Goal: Transaction & Acquisition: Book appointment/travel/reservation

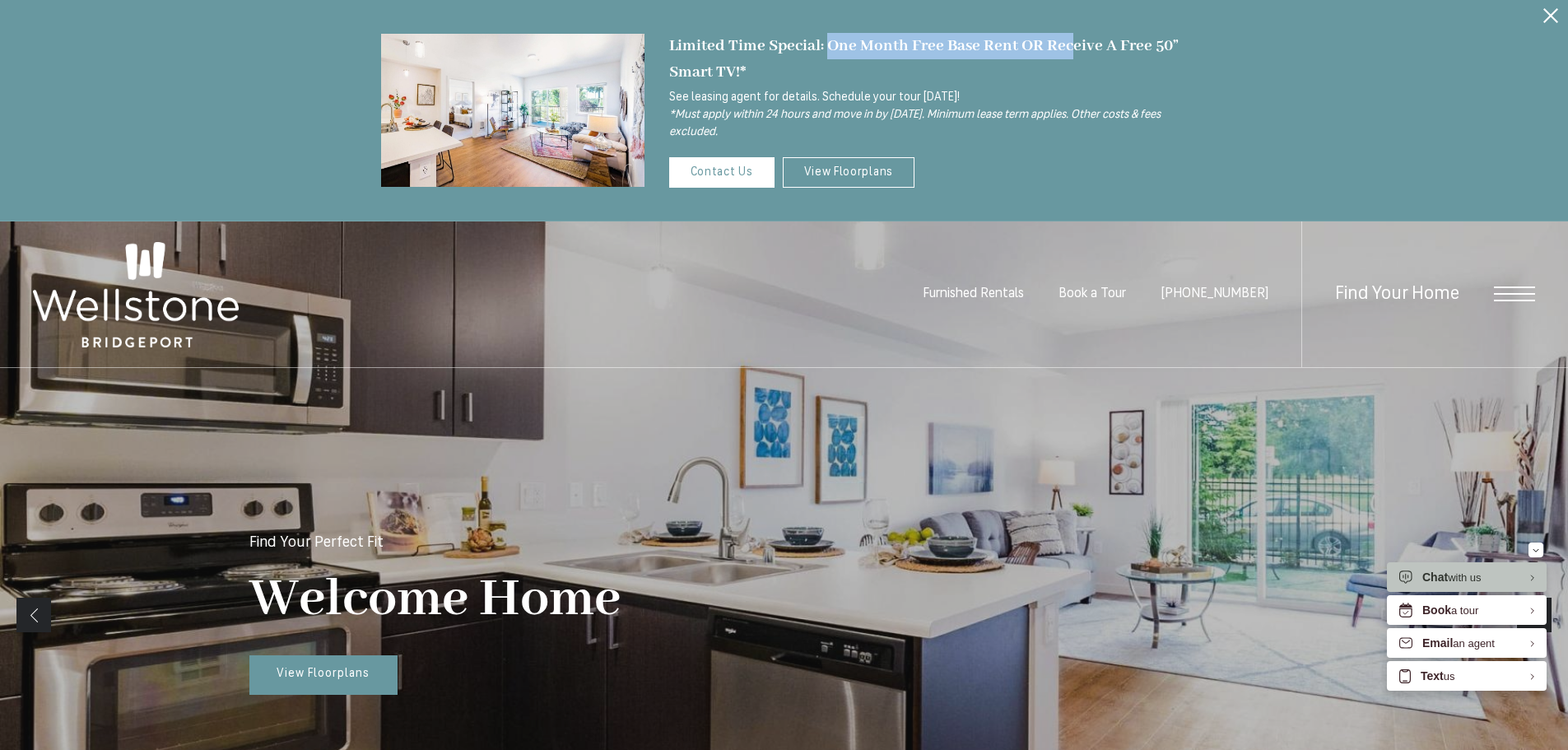
drag, startPoint x: 831, startPoint y: 45, endPoint x: 1067, endPoint y: 42, distance: 236.0
click at [1067, 42] on div "Limited Time Special: One Month Free Base Rent OR Receive A Free 50” Smart TV!*" at bounding box center [927, 58] width 518 height 52
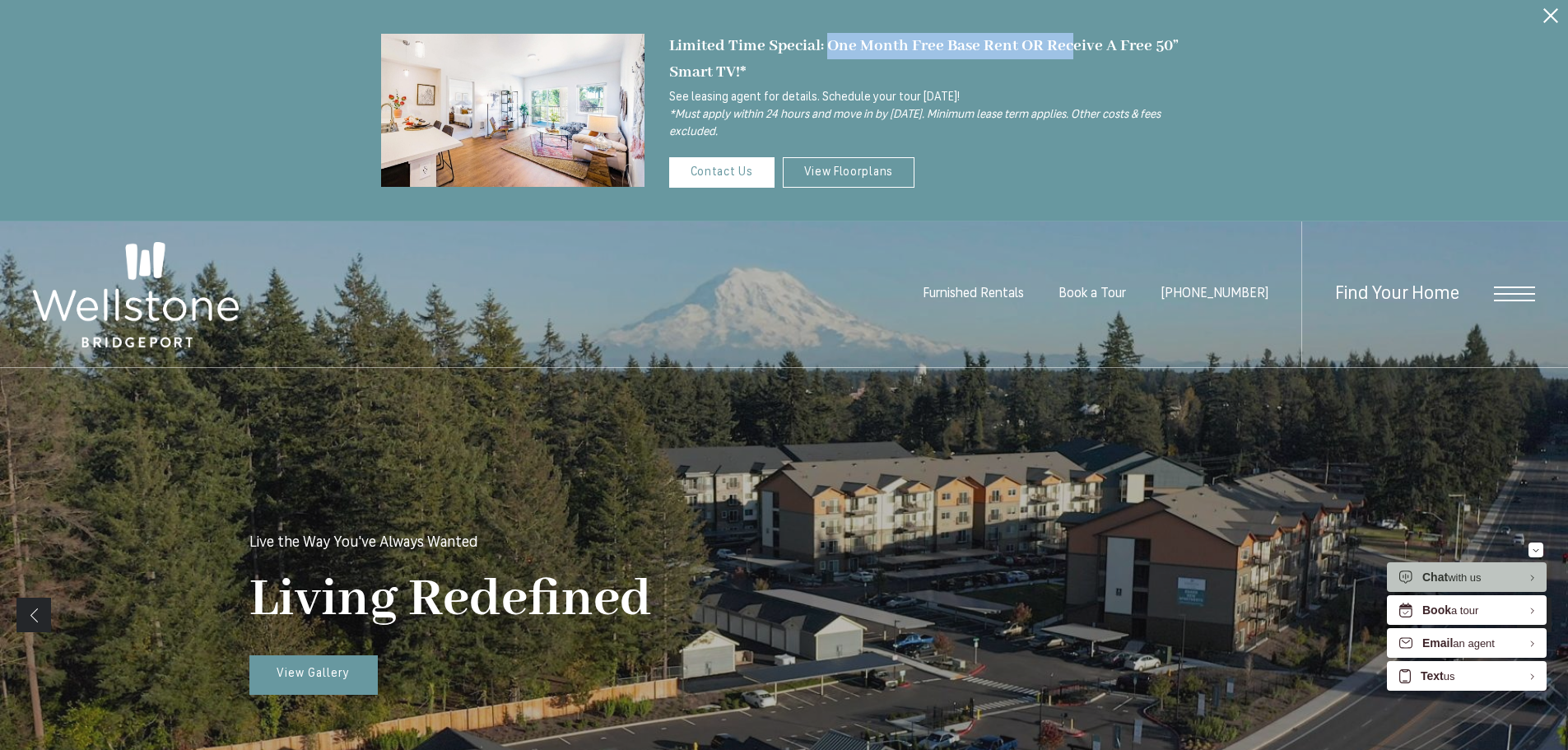
click at [830, 49] on div "Limited Time Special: One Month Free Base Rent OR Receive A Free 50” Smart TV!*" at bounding box center [927, 58] width 518 height 52
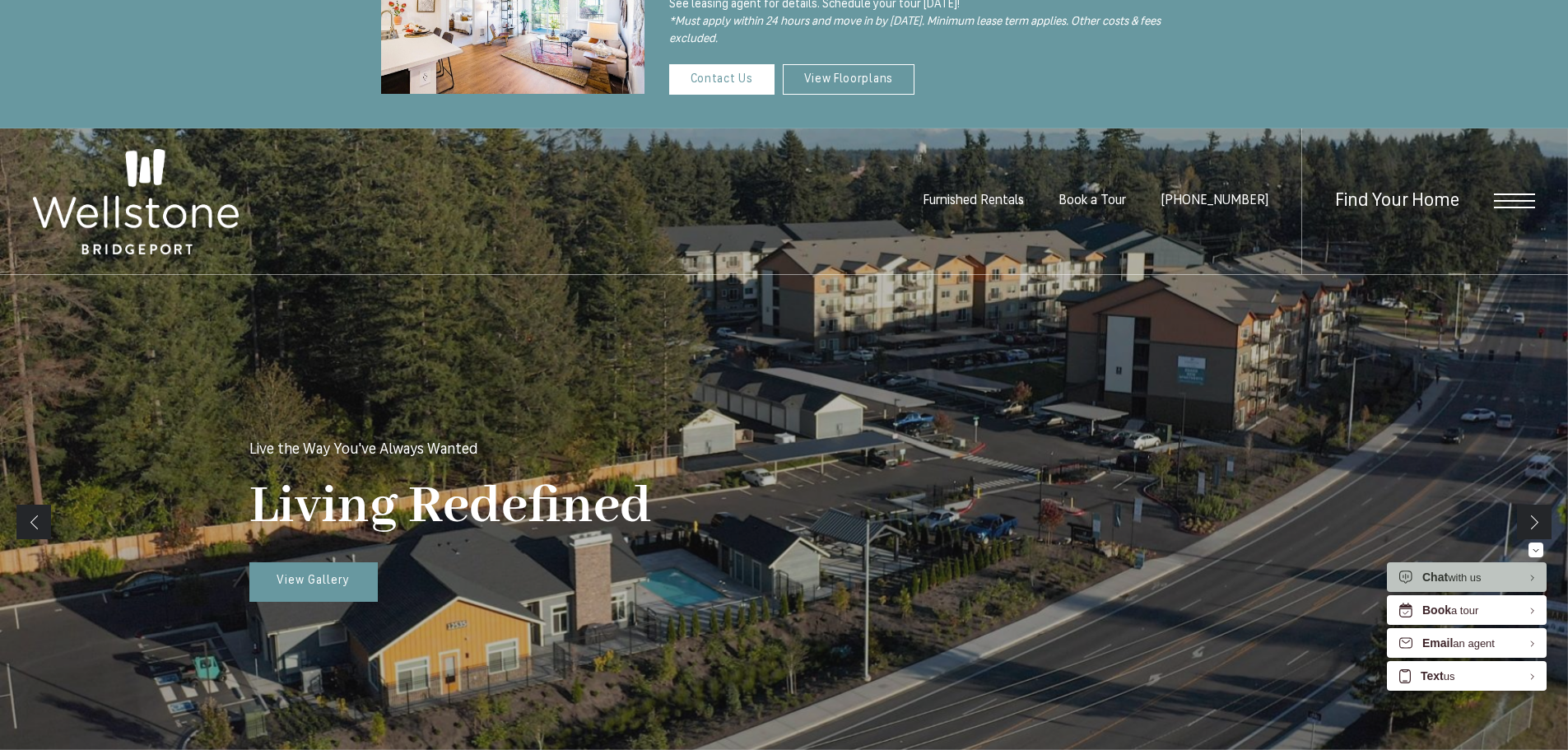
scroll to position [412, 0]
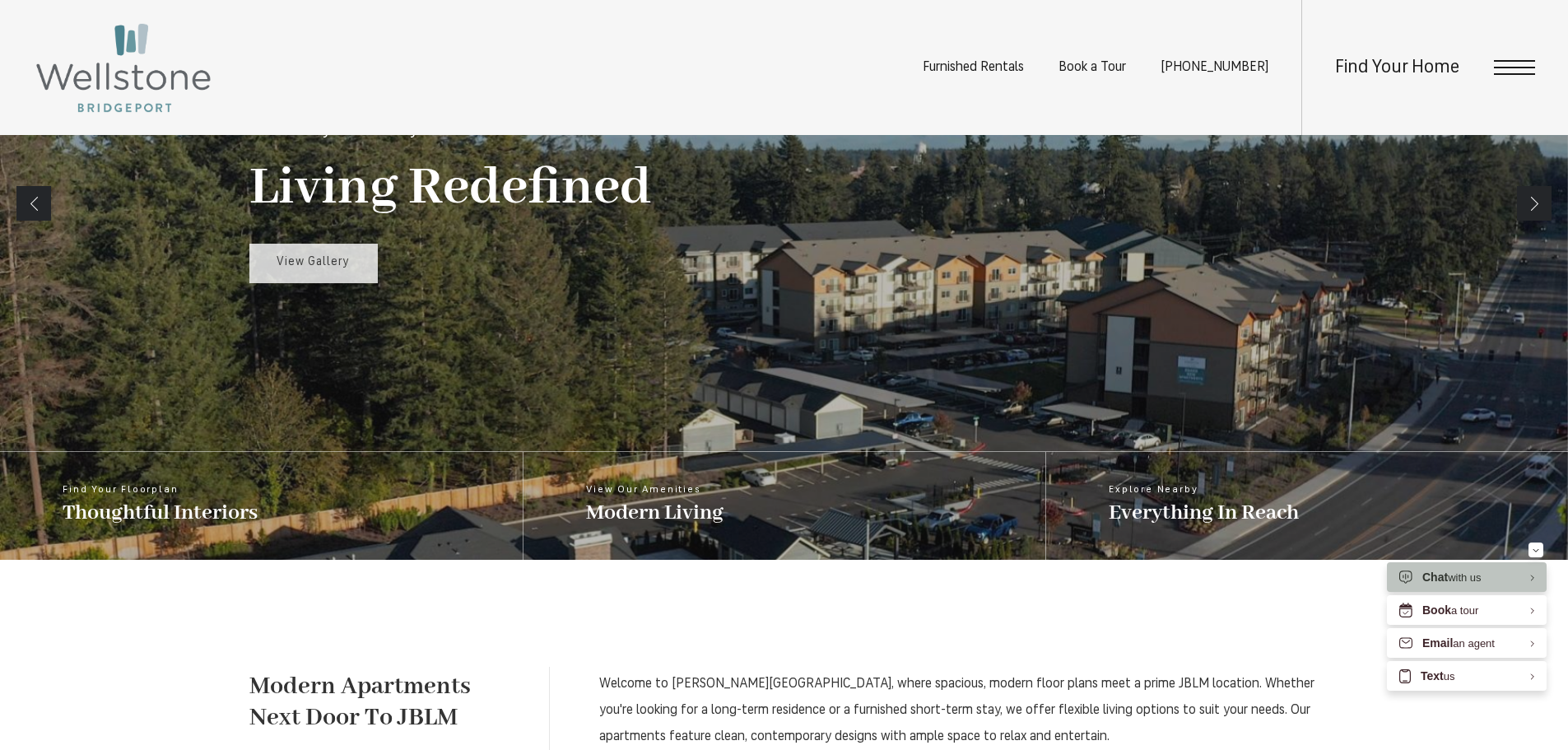
click at [310, 271] on link "View Gallery" at bounding box center [313, 262] width 128 height 39
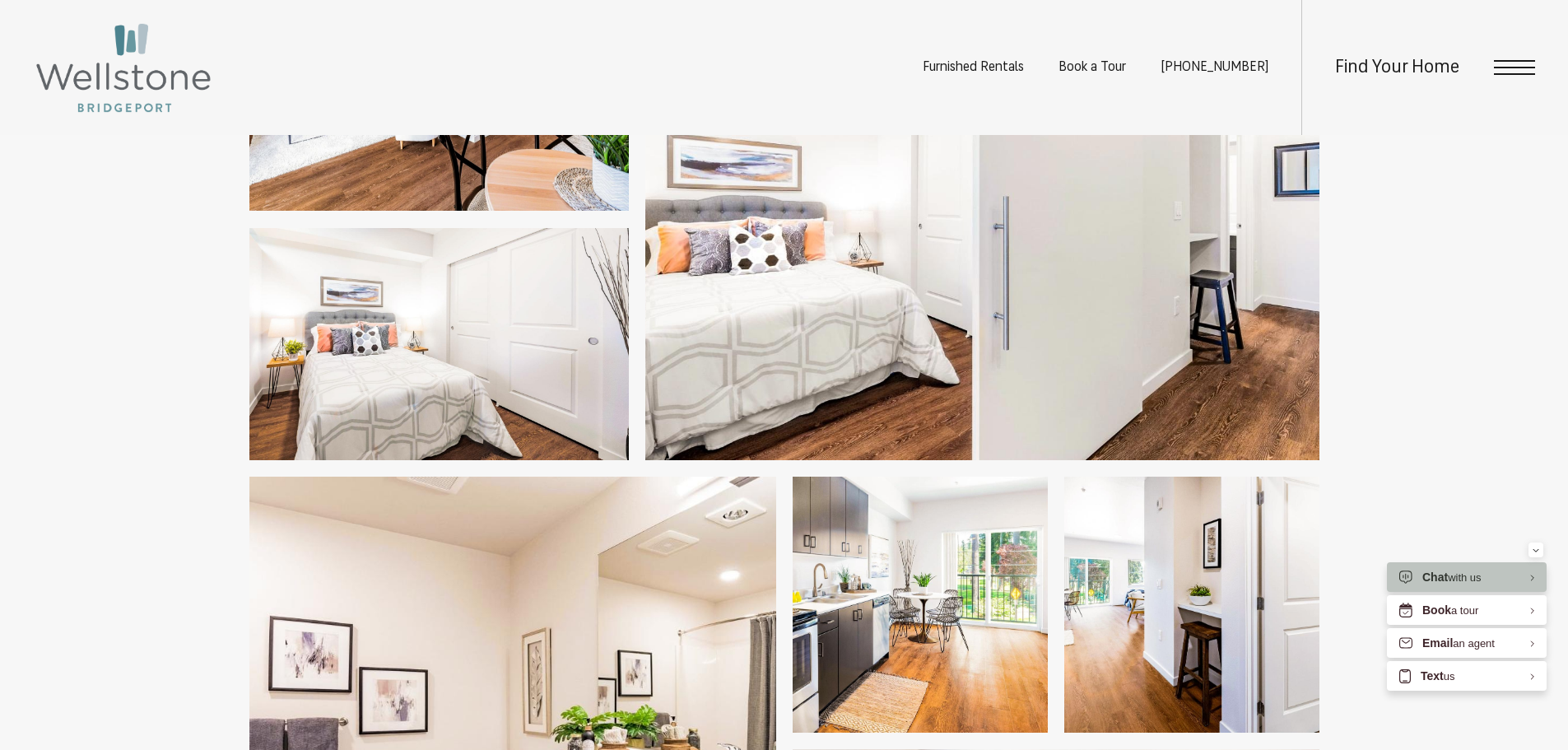
scroll to position [2799, 0]
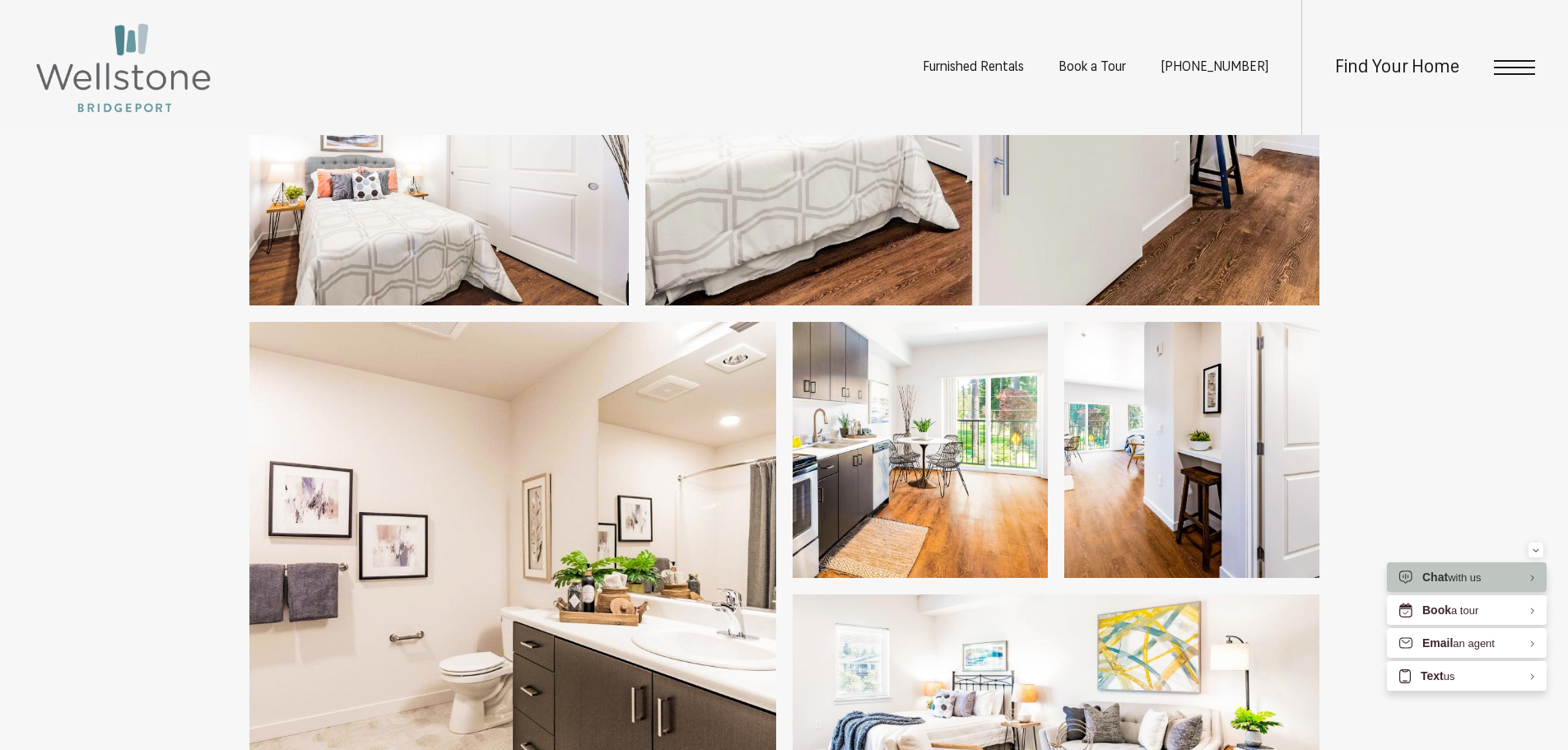
click at [1531, 65] on span "Open Menu" at bounding box center [1513, 67] width 41 height 15
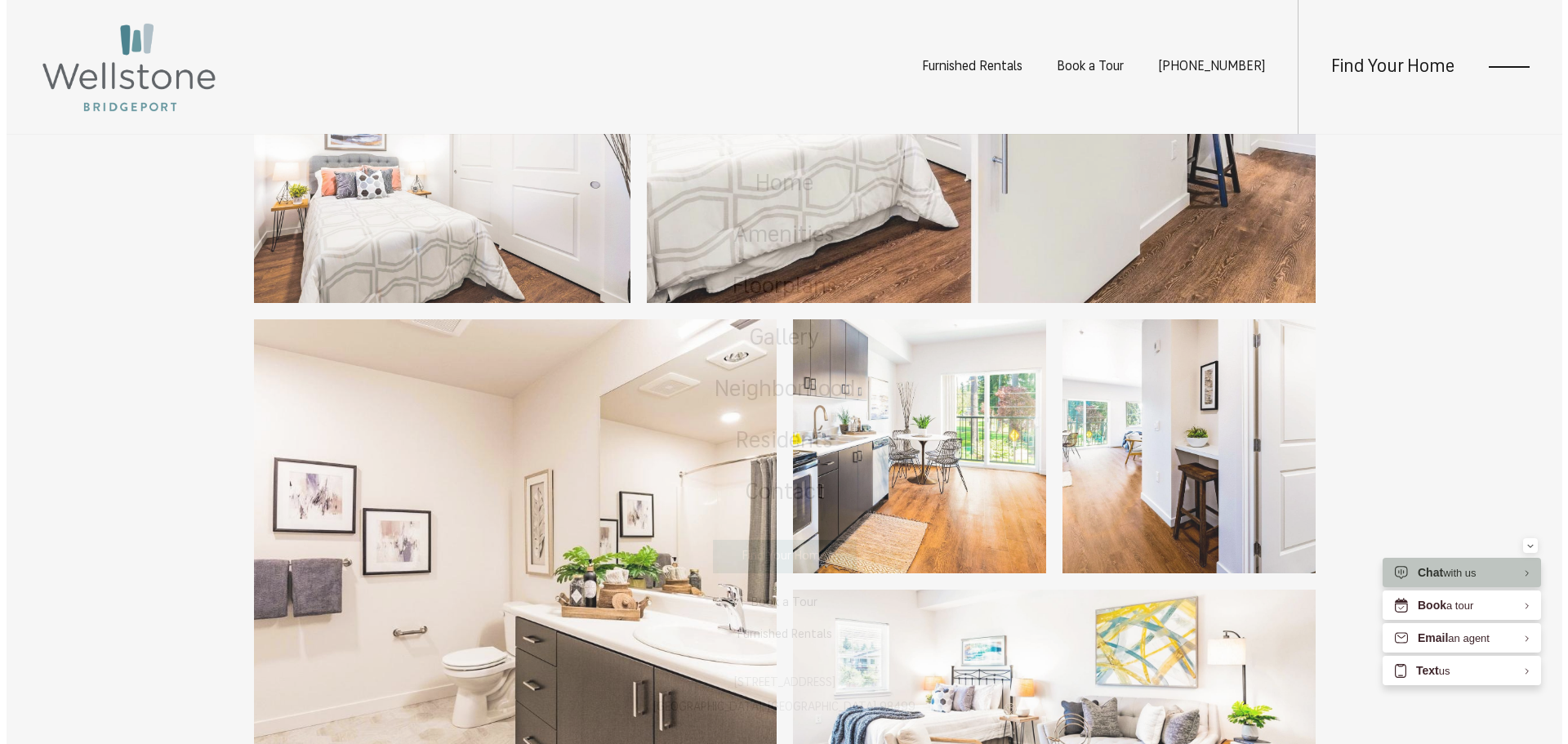
scroll to position [0, 0]
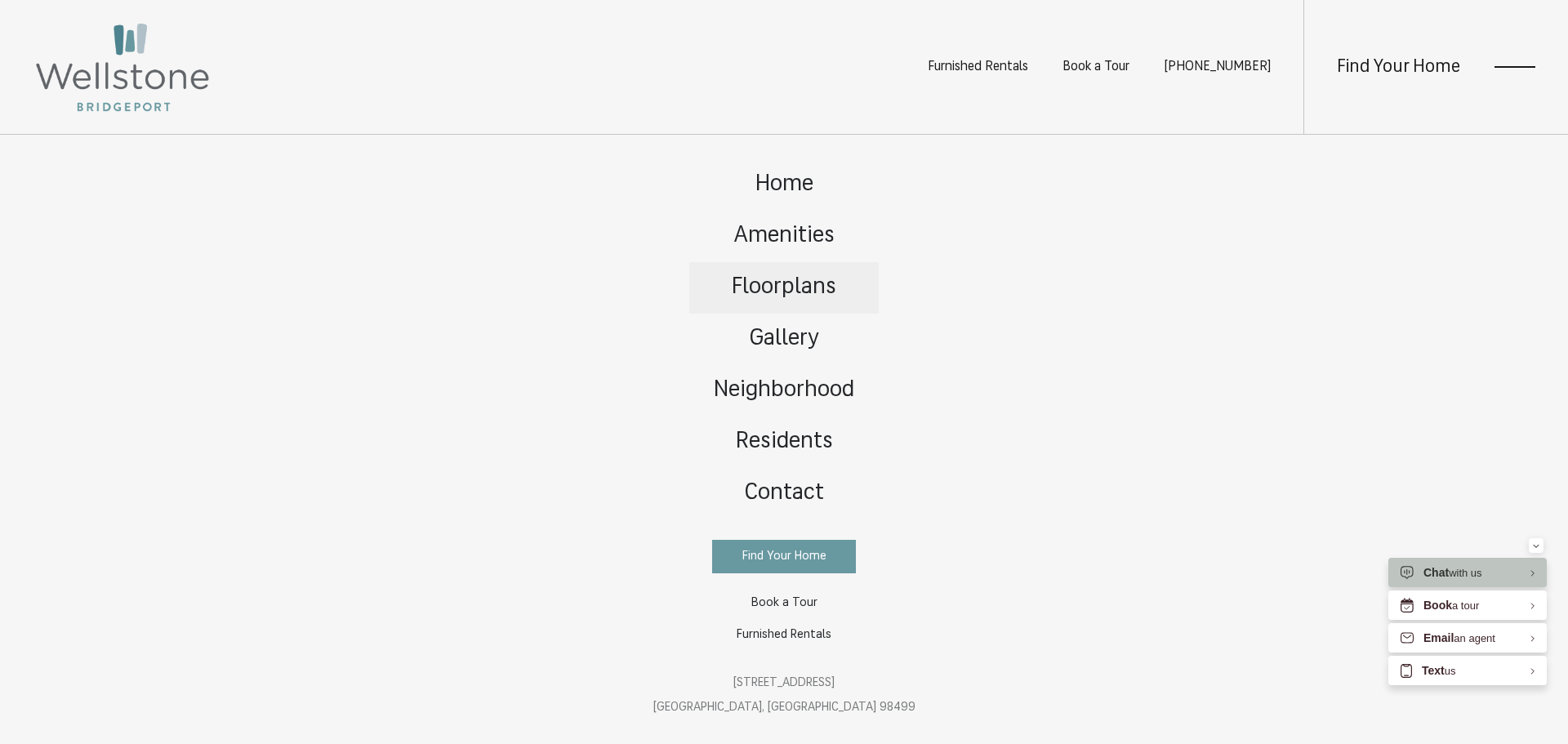
click at [783, 285] on span "Floorplans" at bounding box center [784, 287] width 105 height 23
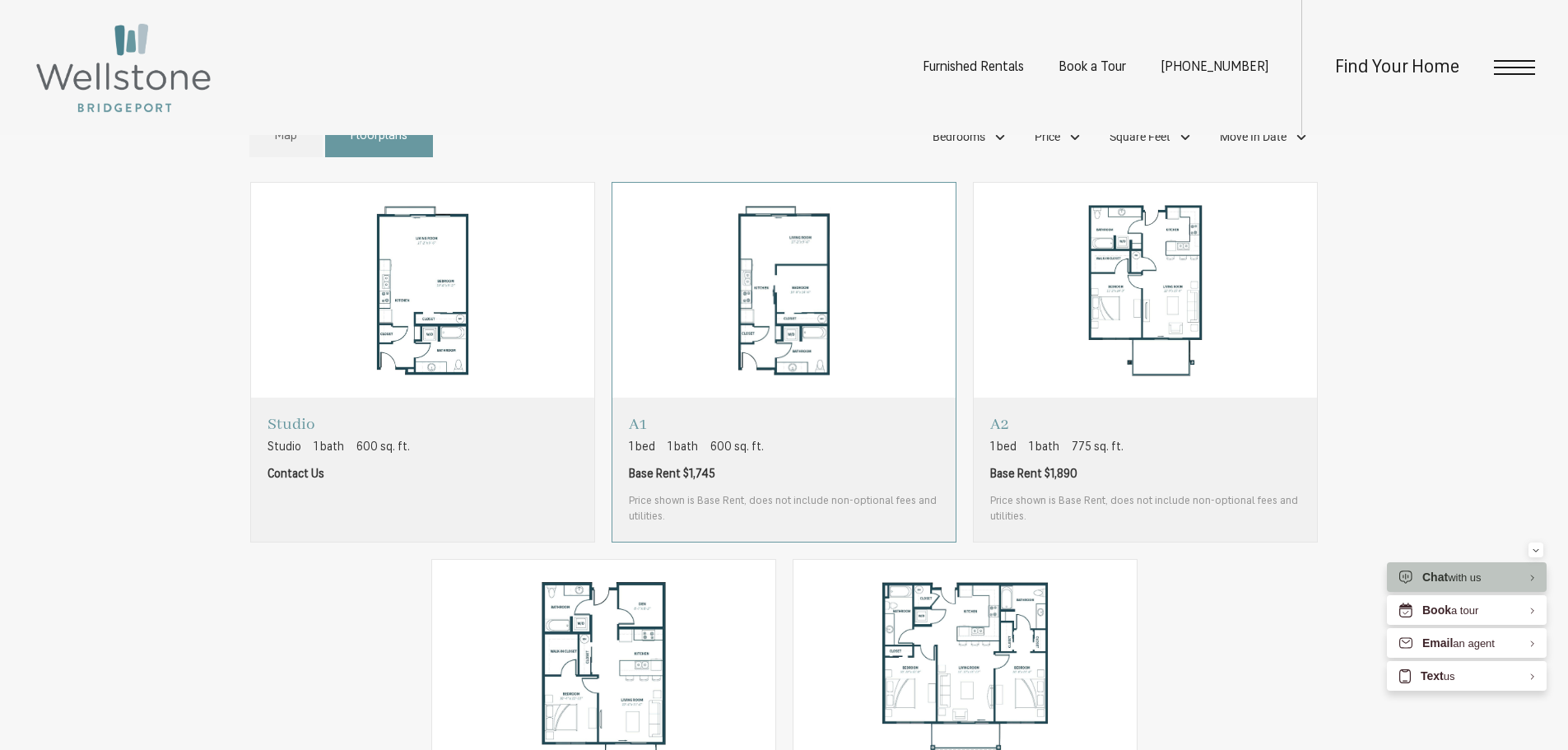
scroll to position [1153, 0]
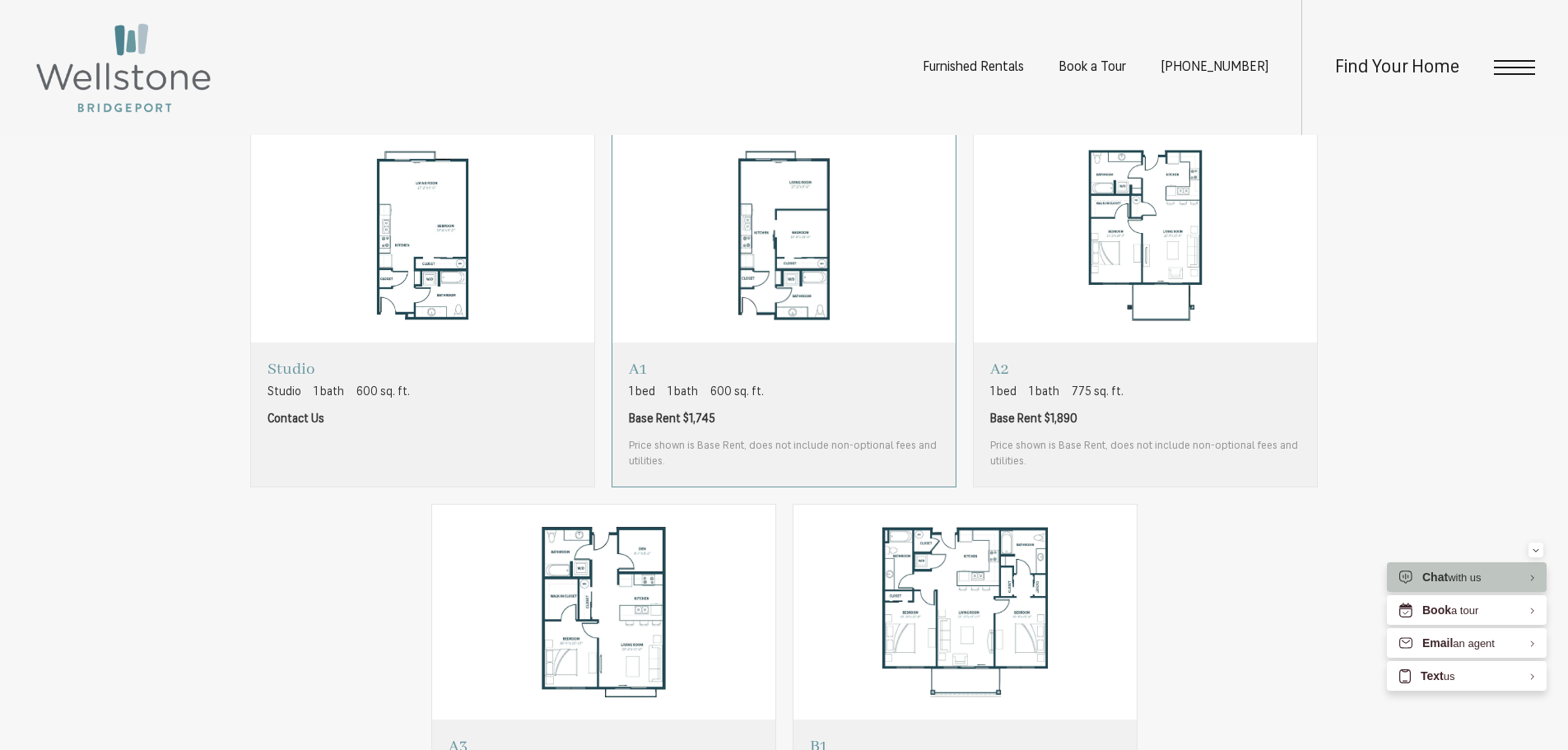
click at [864, 417] on span "Base Rent $1,745" at bounding box center [784, 419] width 311 height 17
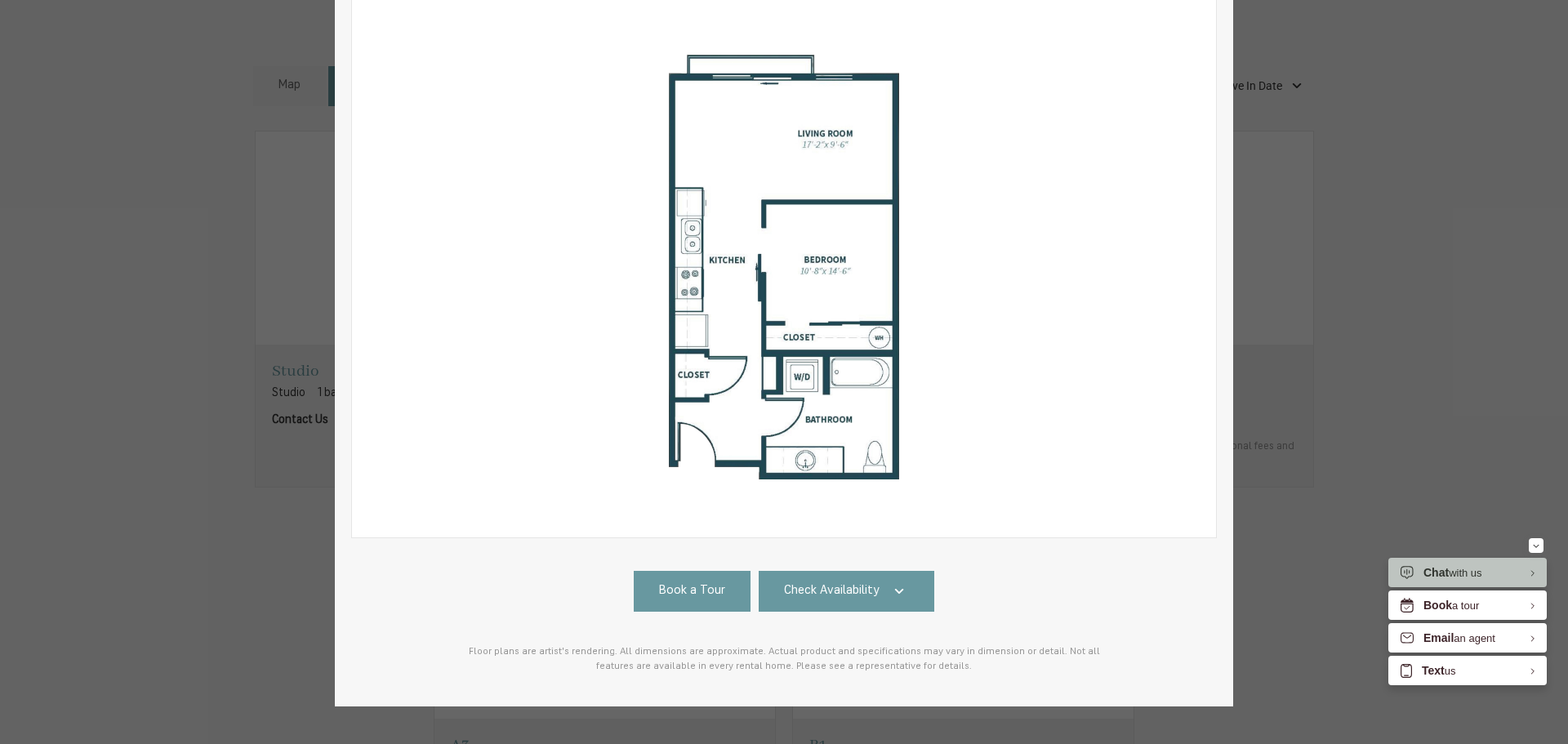
scroll to position [228, 0]
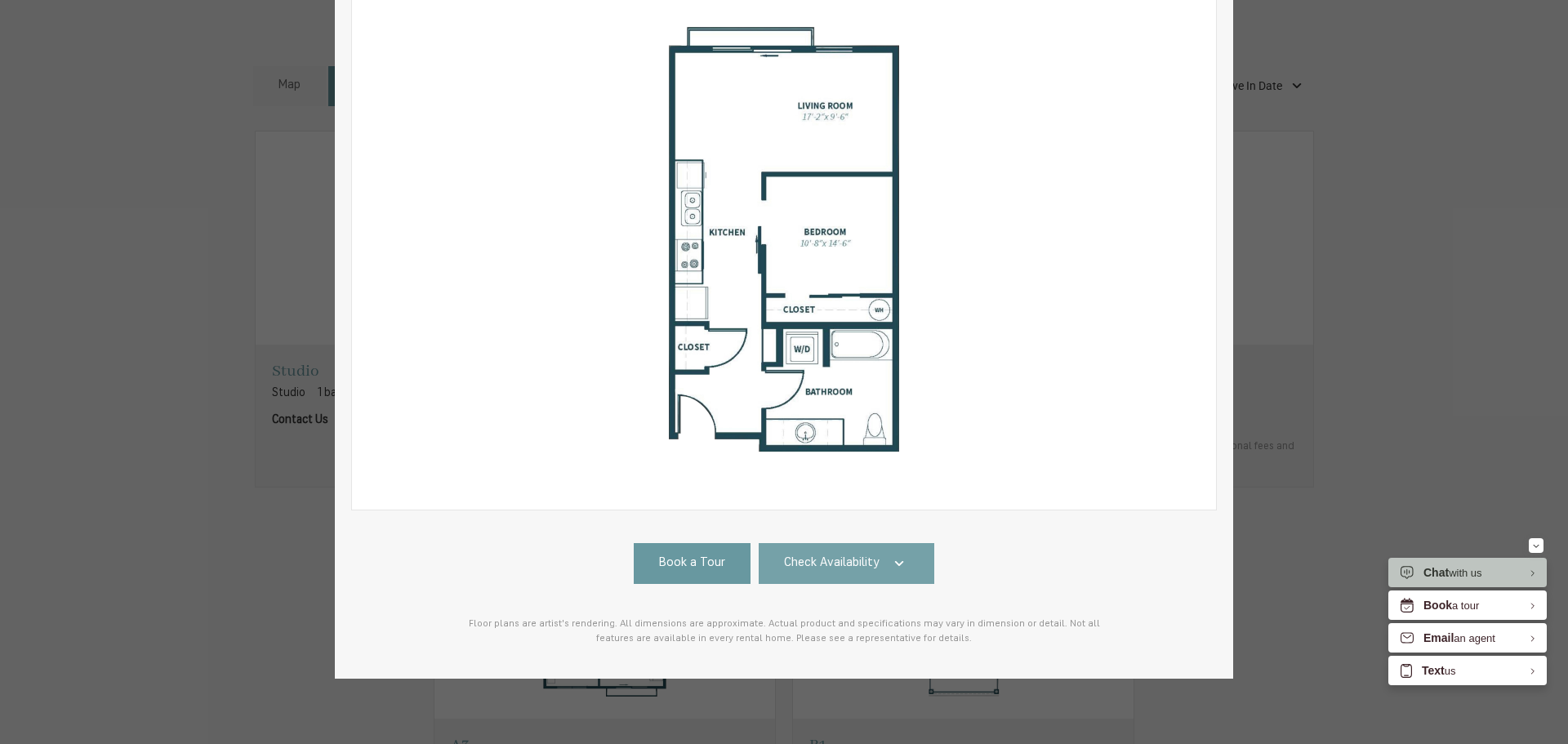
click at [829, 554] on span "Check Availability" at bounding box center [832, 563] width 96 height 19
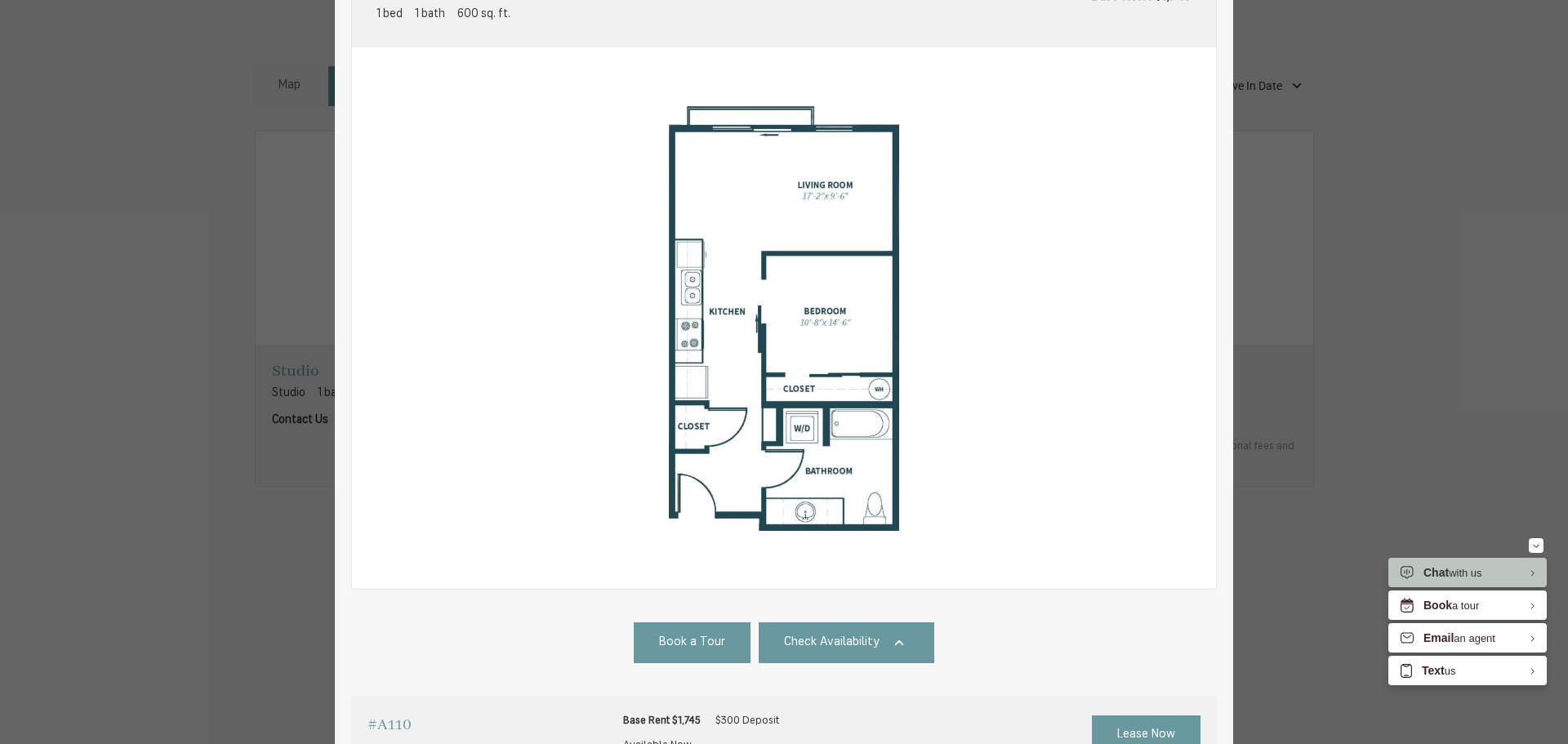
scroll to position [0, 0]
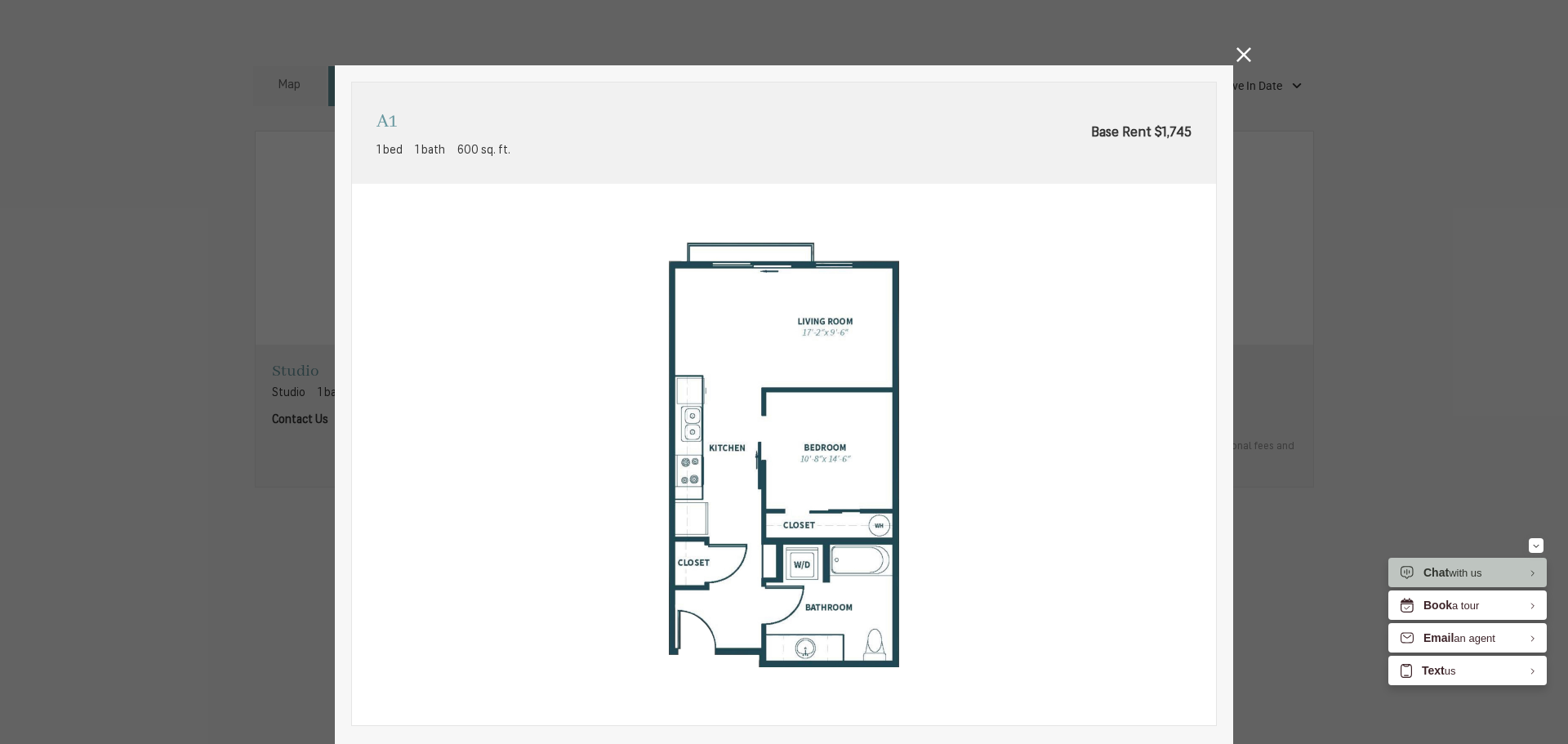
click at [1237, 53] on icon at bounding box center [1244, 54] width 14 height 14
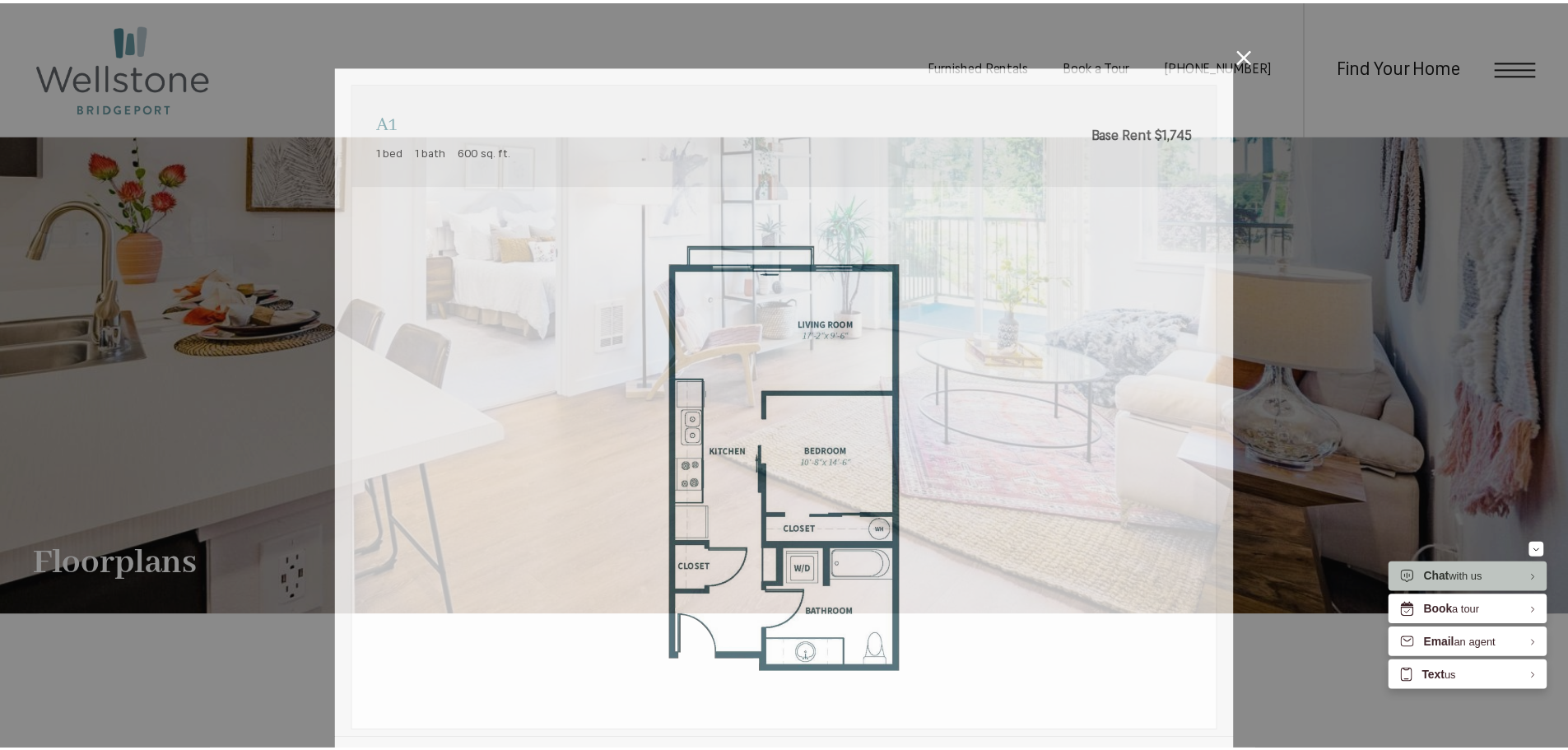
scroll to position [1153, 0]
